Goal: Check status: Check status

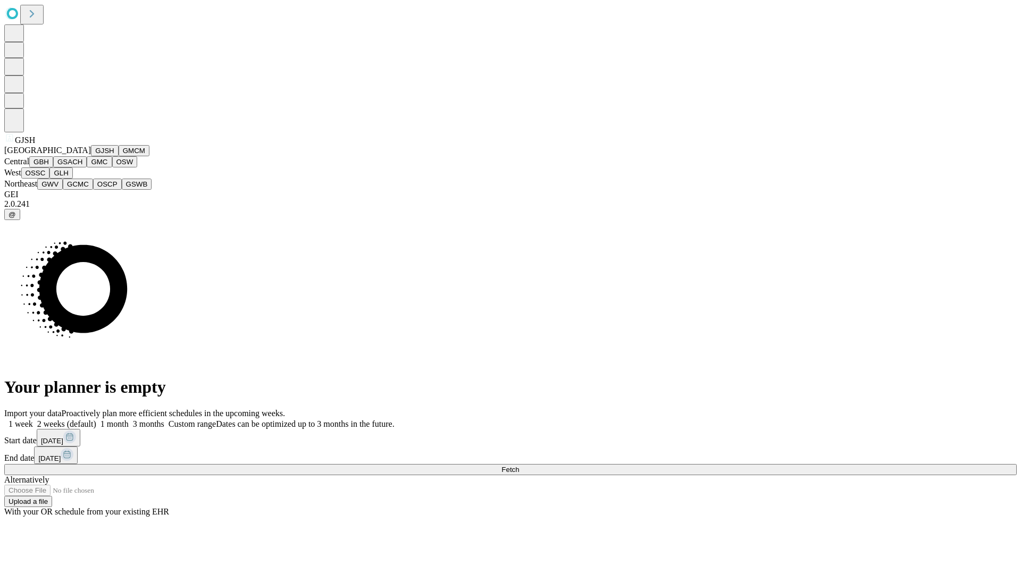
click at [91, 156] on button "GJSH" at bounding box center [105, 150] width 28 height 11
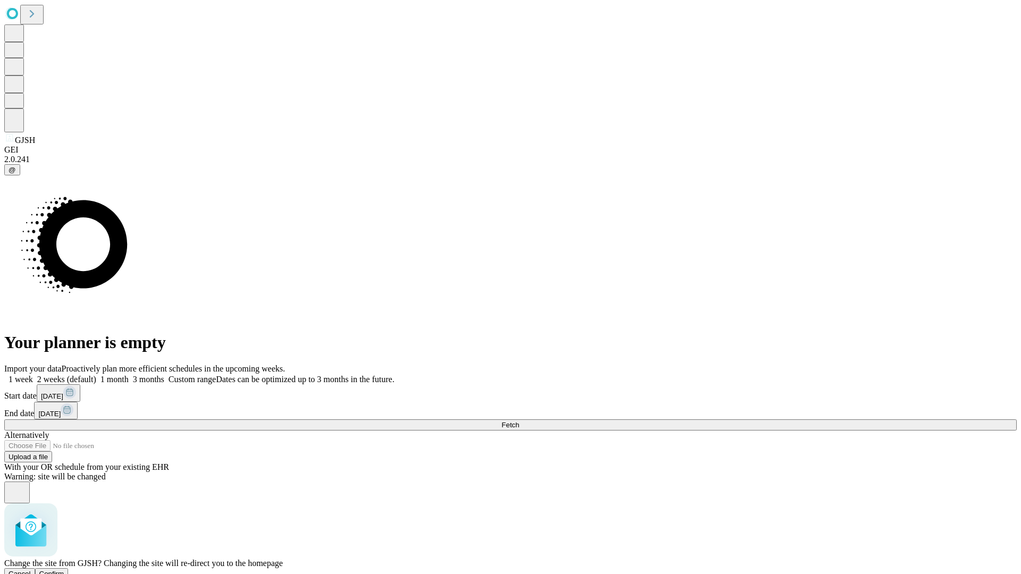
click at [64, 570] on span "Confirm" at bounding box center [51, 574] width 25 height 8
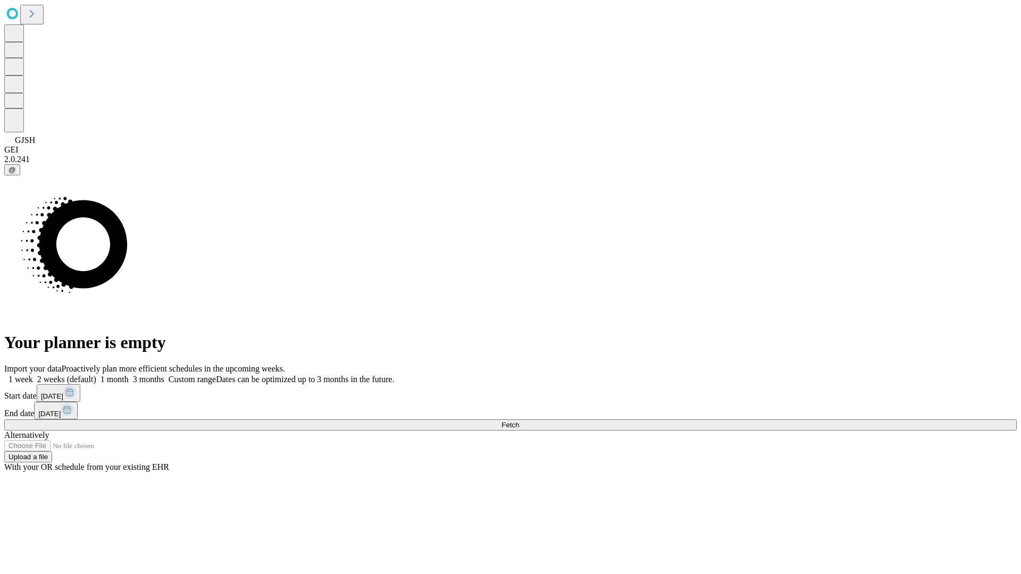
click at [129, 375] on label "1 month" at bounding box center [112, 379] width 32 height 9
click at [519, 421] on span "Fetch" at bounding box center [510, 425] width 18 height 8
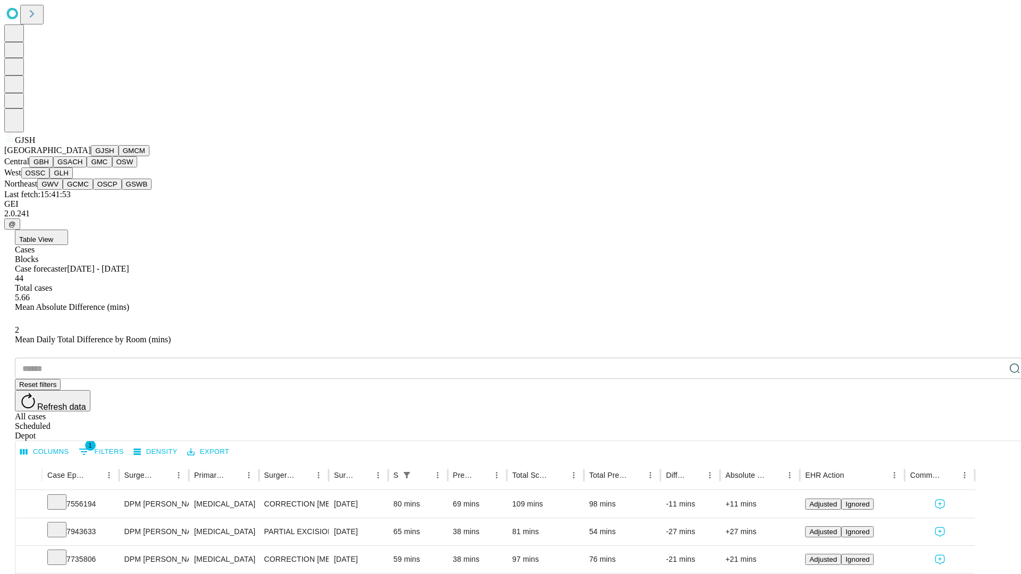
click at [119, 156] on button "GMCM" at bounding box center [134, 150] width 31 height 11
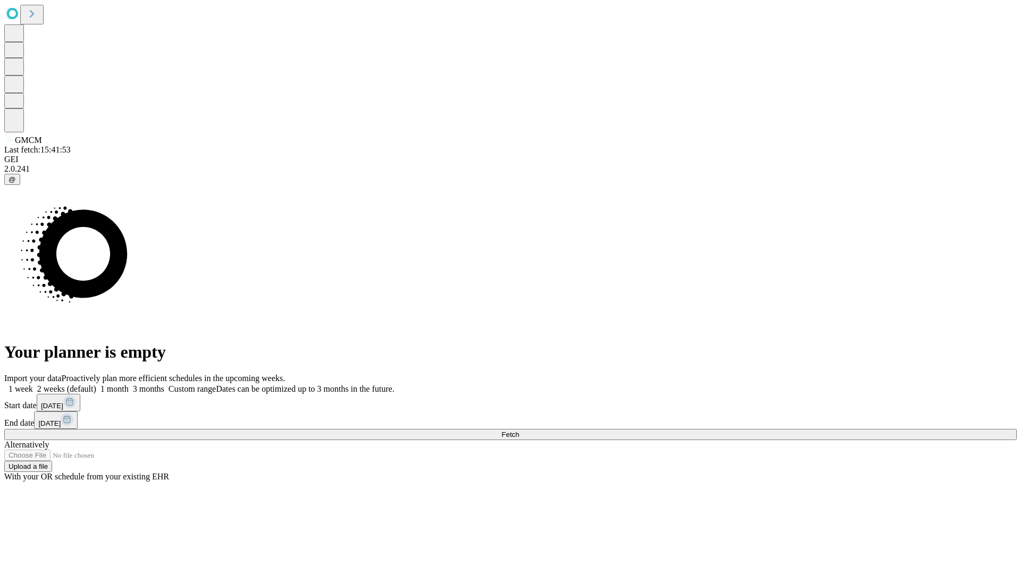
click at [129, 384] on label "1 month" at bounding box center [112, 388] width 32 height 9
click at [519, 431] on span "Fetch" at bounding box center [510, 435] width 18 height 8
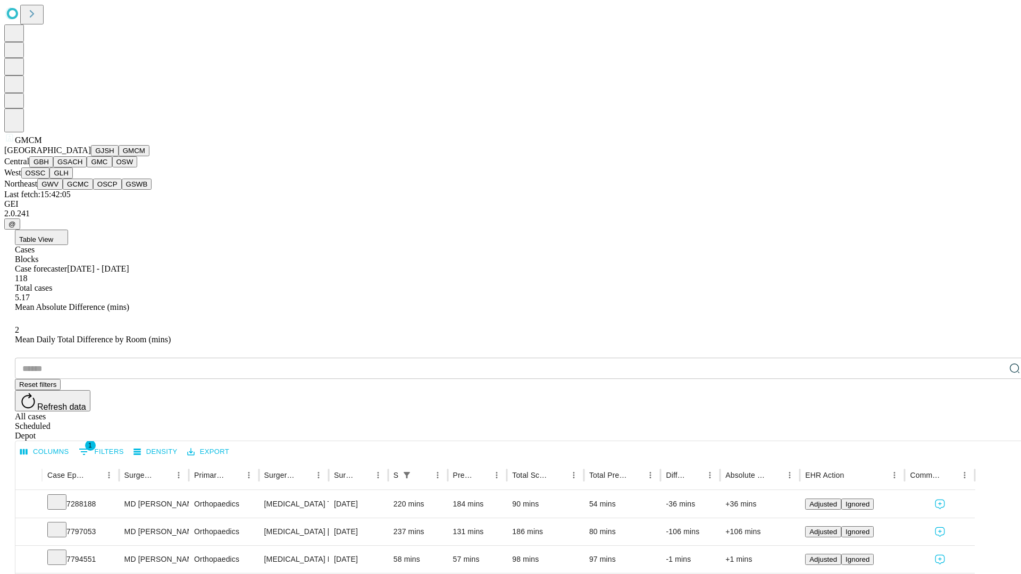
click at [53, 167] on button "GBH" at bounding box center [41, 161] width 24 height 11
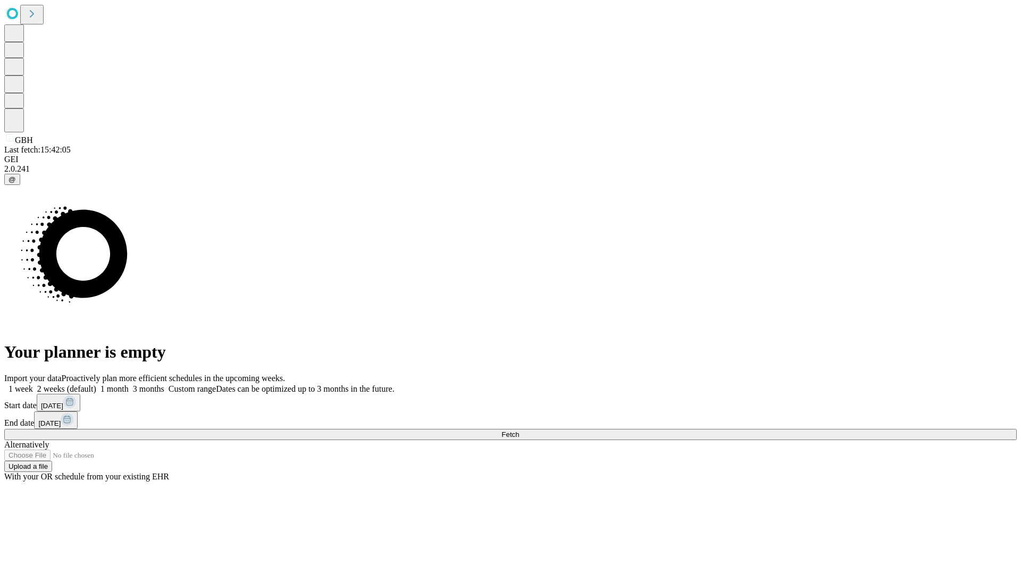
click at [129, 384] on label "1 month" at bounding box center [112, 388] width 32 height 9
click at [519, 431] on span "Fetch" at bounding box center [510, 435] width 18 height 8
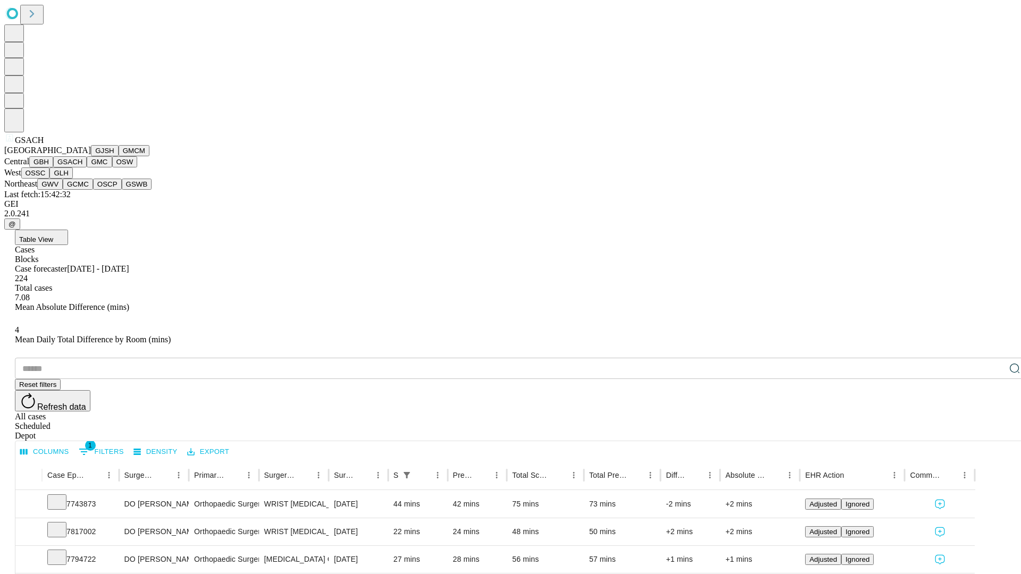
click at [87, 167] on button "GMC" at bounding box center [99, 161] width 25 height 11
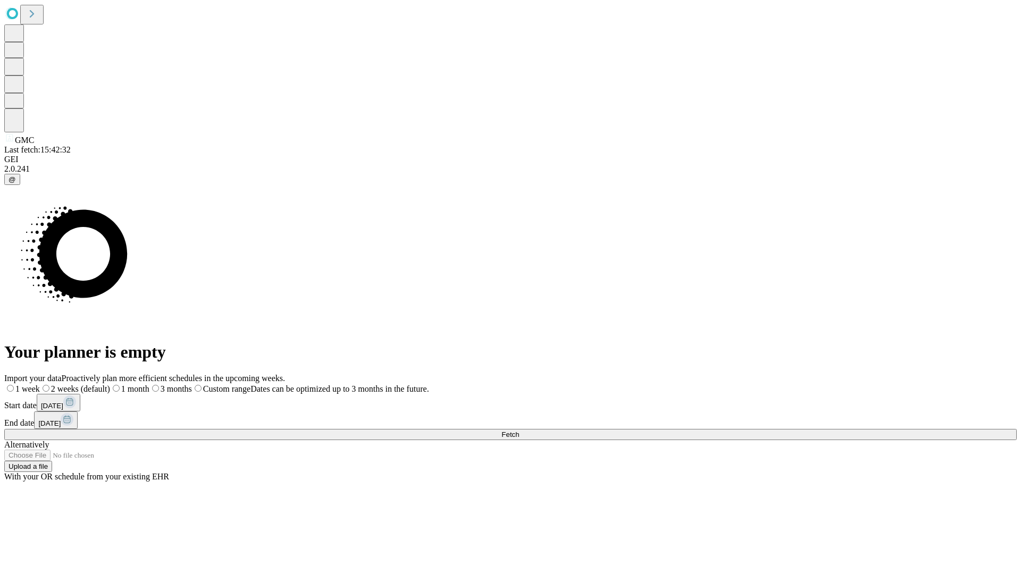
click at [149, 384] on label "1 month" at bounding box center [129, 388] width 39 height 9
click at [519, 431] on span "Fetch" at bounding box center [510, 435] width 18 height 8
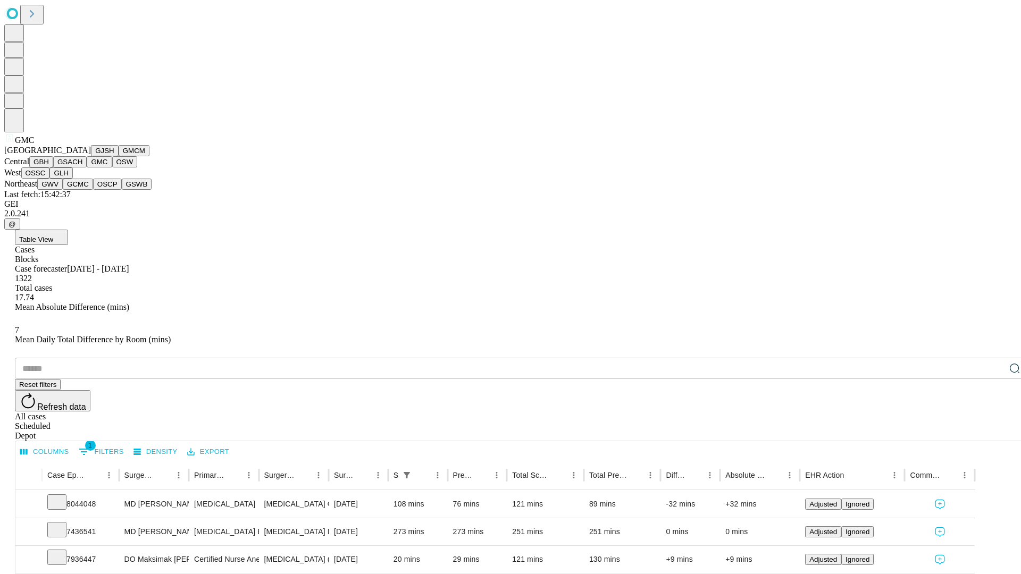
click at [112, 167] on button "OSW" at bounding box center [125, 161] width 26 height 11
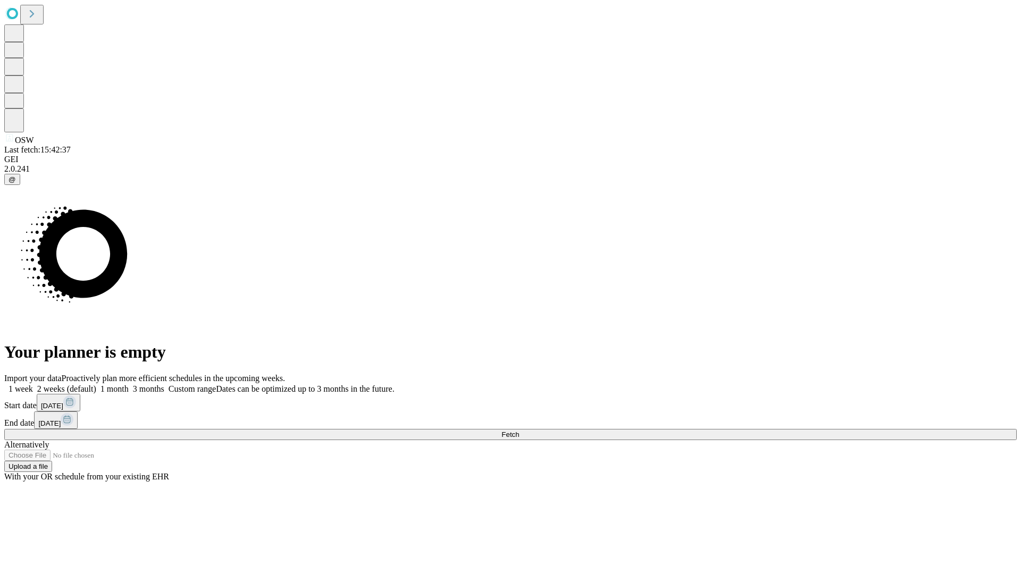
click at [129, 384] on label "1 month" at bounding box center [112, 388] width 32 height 9
click at [519, 431] on span "Fetch" at bounding box center [510, 435] width 18 height 8
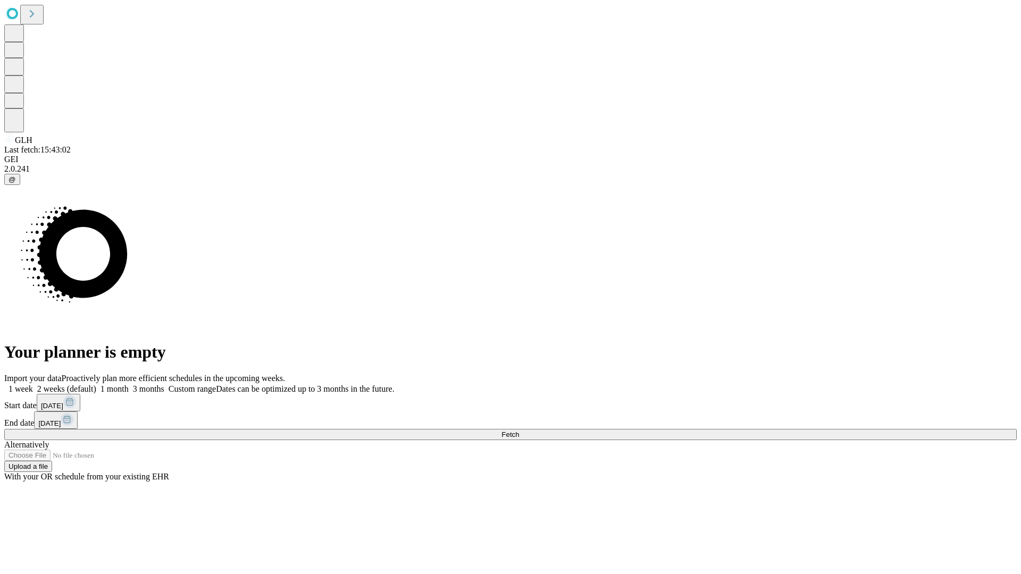
click at [129, 384] on label "1 month" at bounding box center [112, 388] width 32 height 9
click at [519, 431] on span "Fetch" at bounding box center [510, 435] width 18 height 8
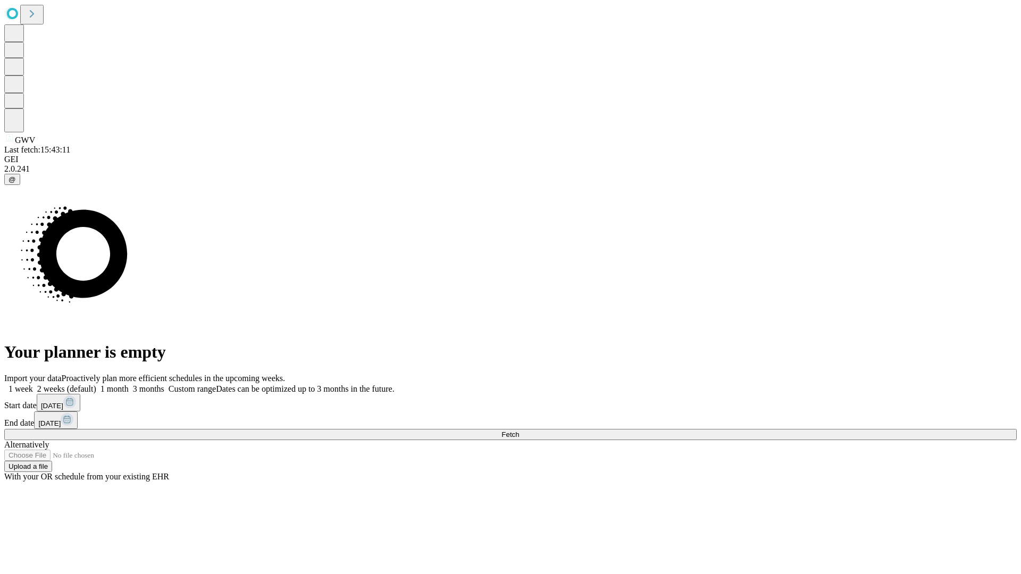
click at [519, 431] on span "Fetch" at bounding box center [510, 435] width 18 height 8
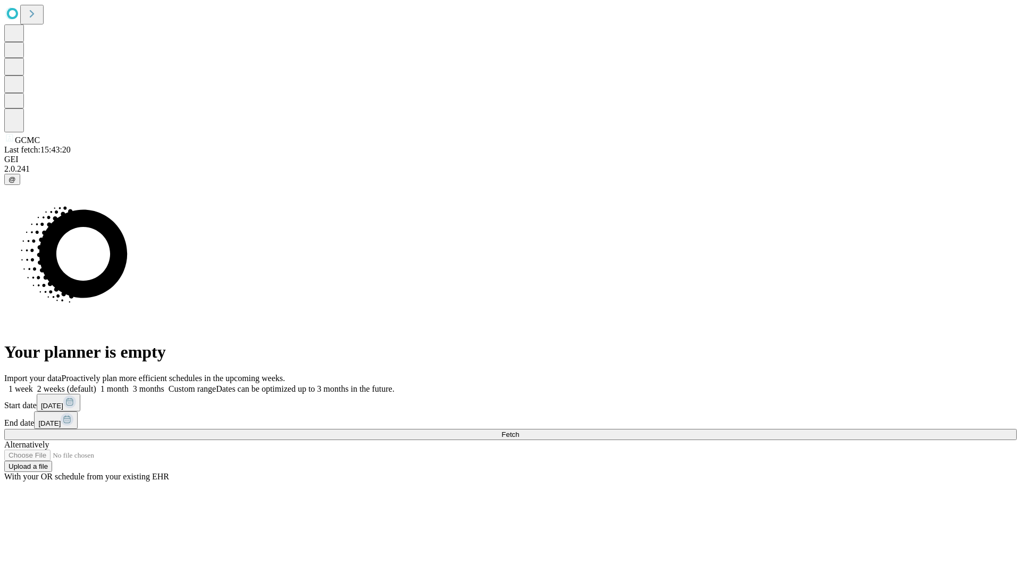
click at [129, 384] on label "1 month" at bounding box center [112, 388] width 32 height 9
click at [519, 431] on span "Fetch" at bounding box center [510, 435] width 18 height 8
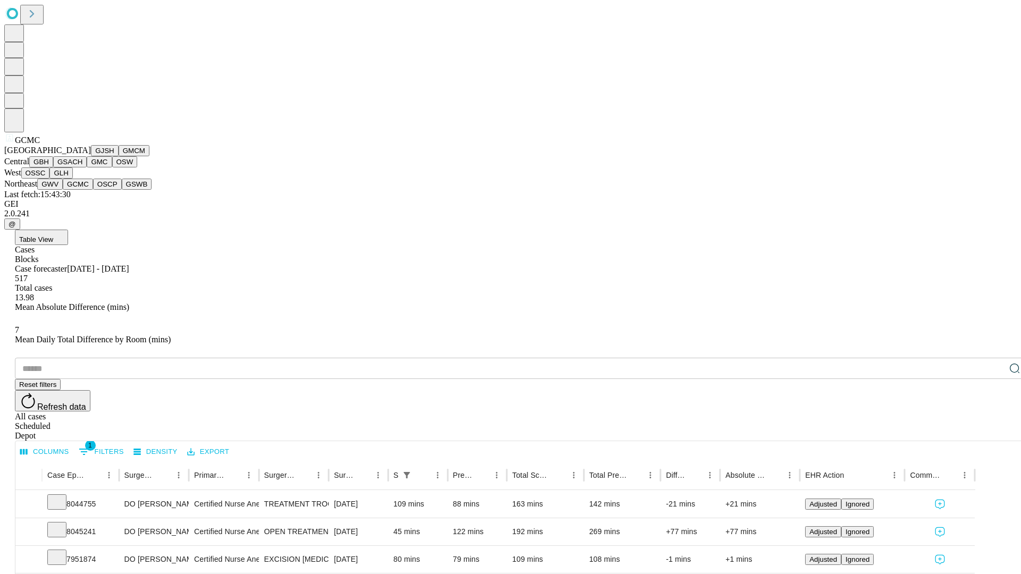
click at [93, 190] on button "OSCP" at bounding box center [107, 184] width 29 height 11
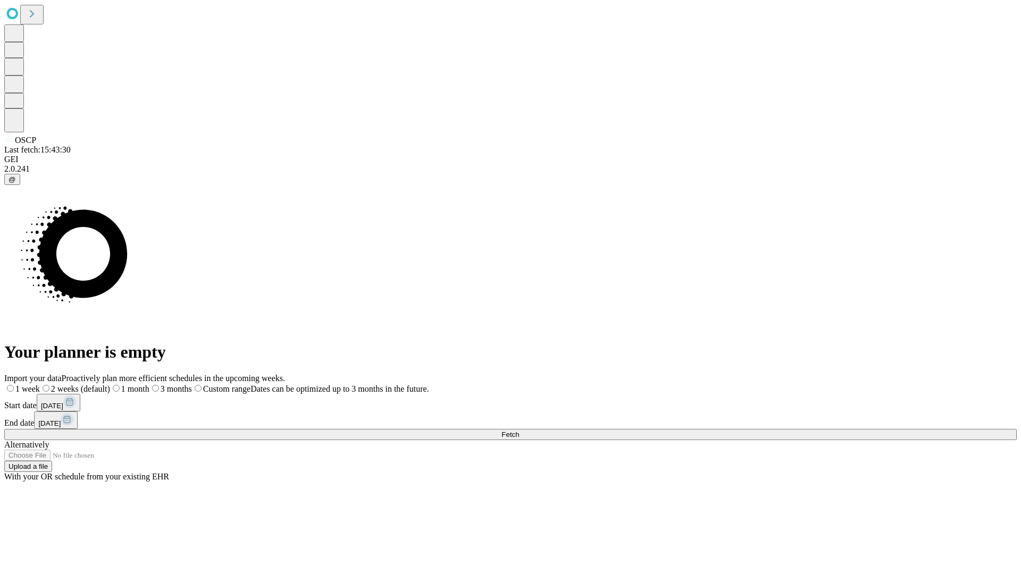
click at [149, 384] on label "1 month" at bounding box center [129, 388] width 39 height 9
click at [519, 431] on span "Fetch" at bounding box center [510, 435] width 18 height 8
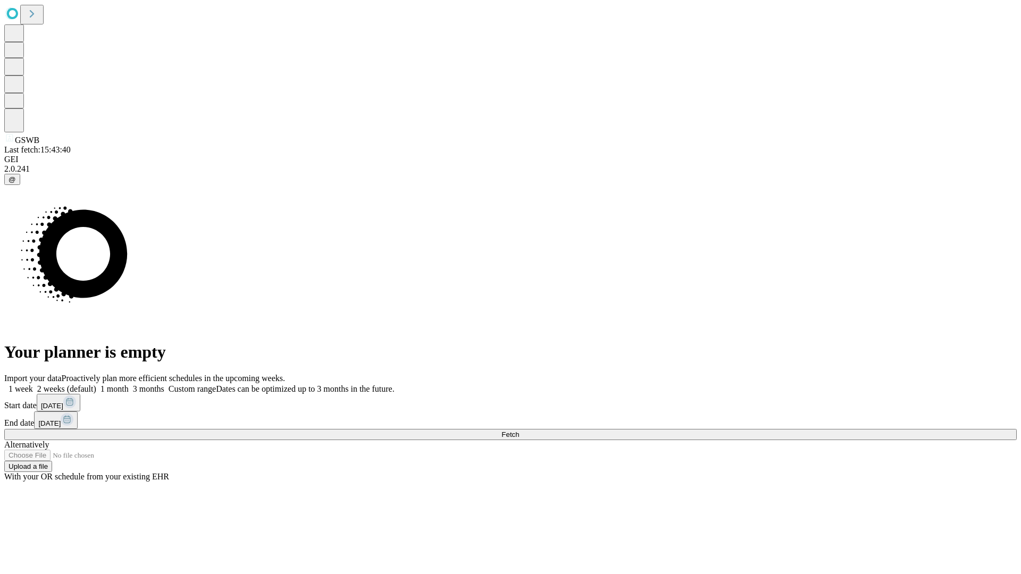
click at [129, 384] on label "1 month" at bounding box center [112, 388] width 32 height 9
click at [519, 431] on span "Fetch" at bounding box center [510, 435] width 18 height 8
